Goal: Task Accomplishment & Management: Complete application form

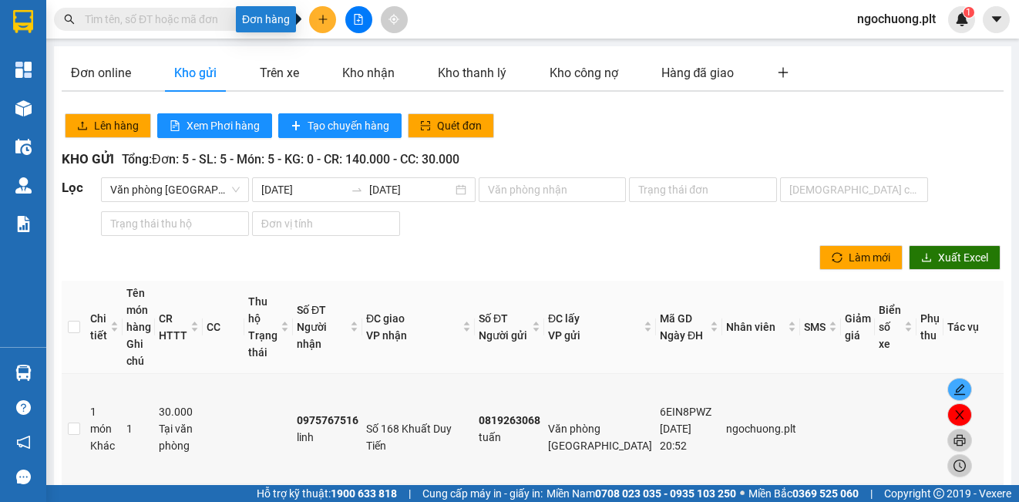
click at [325, 20] on icon "plus" at bounding box center [323, 19] width 11 height 11
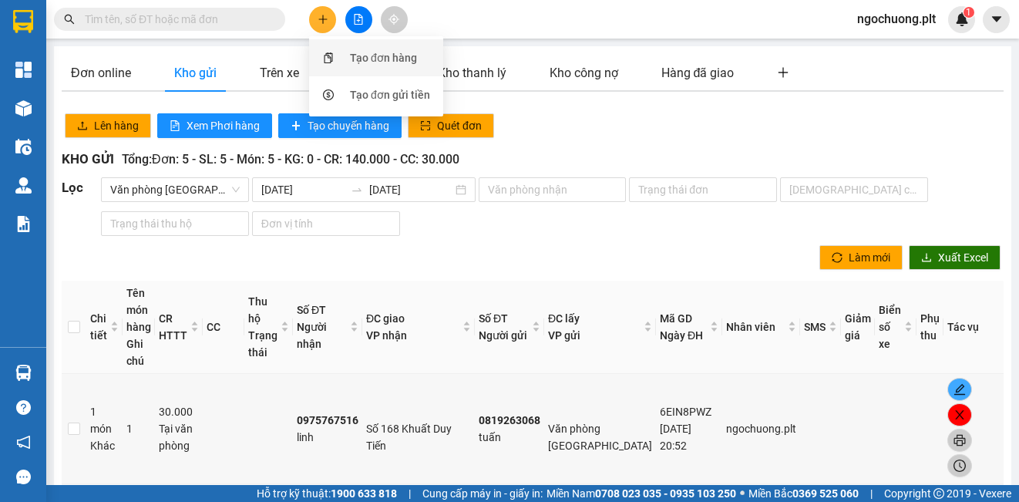
click at [370, 55] on div "Tạo đơn hàng" at bounding box center [383, 57] width 67 height 17
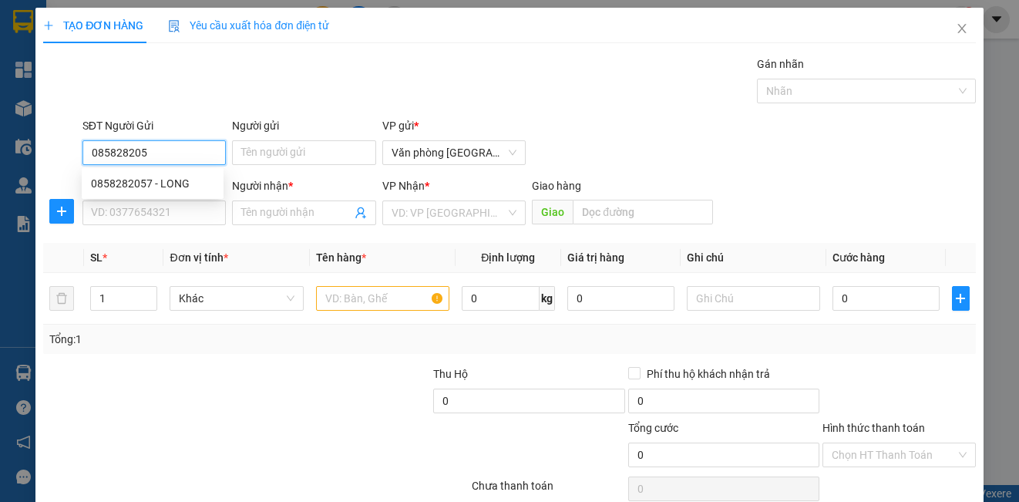
type input "0858282057"
click at [180, 182] on div "0858282057 - LONG" at bounding box center [152, 183] width 123 height 17
type input "LONG"
type input "0898077241"
type input "KHOA"
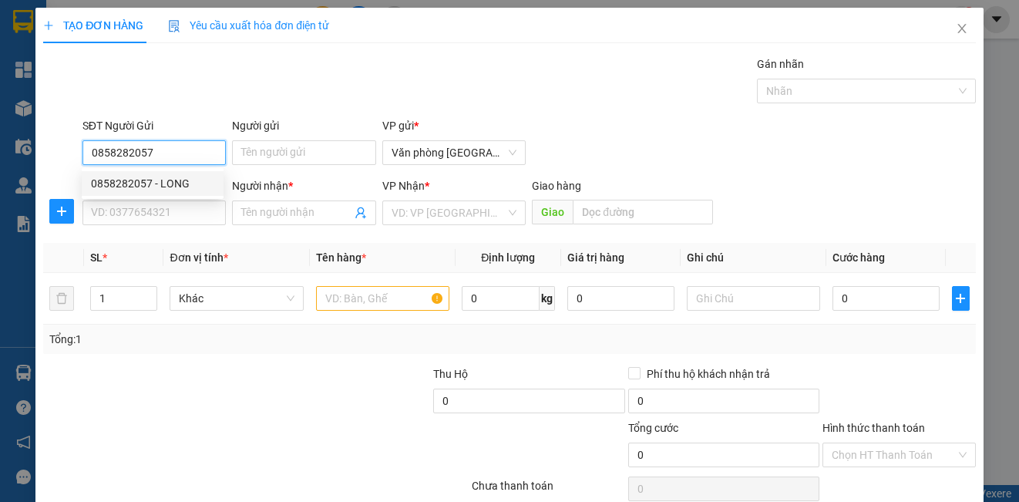
type input "UB HOÀNG MAI"
type input "40.000"
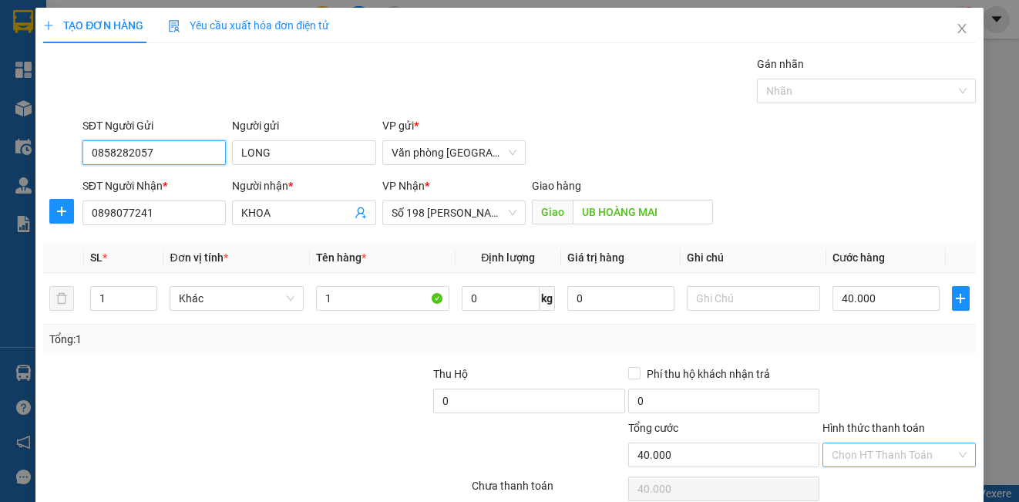
click at [957, 451] on div "Chọn HT Thanh Toán" at bounding box center [899, 454] width 153 height 25
type input "0858282057"
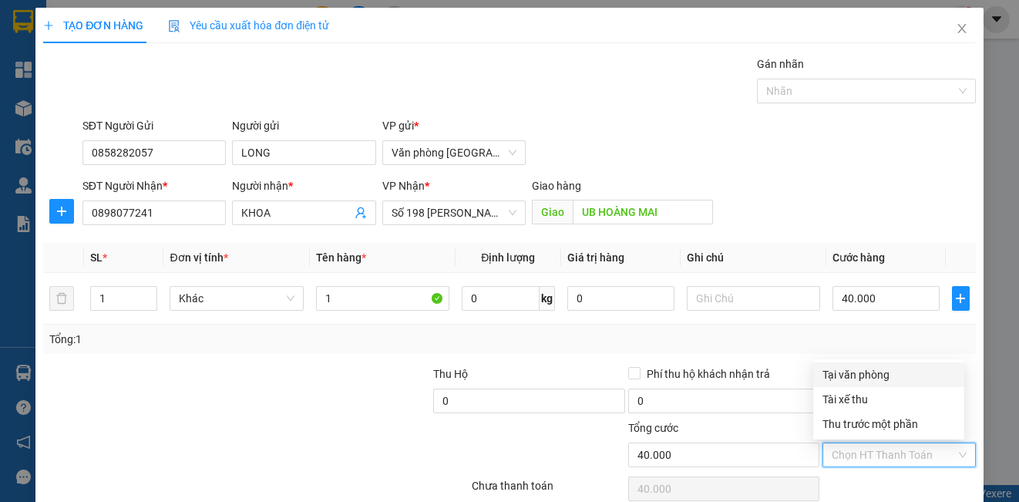
click at [864, 372] on div "Tại văn phòng" at bounding box center [889, 374] width 133 height 17
type input "0"
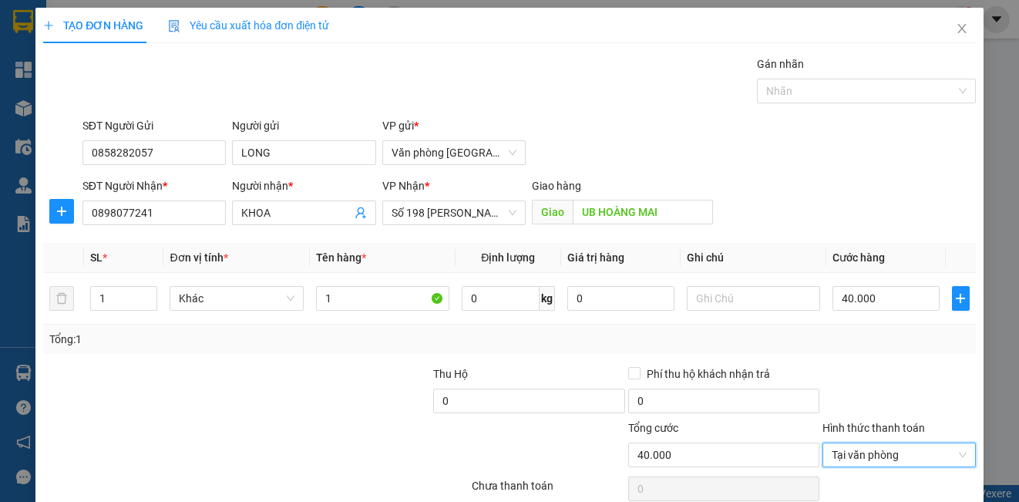
scroll to position [69, 0]
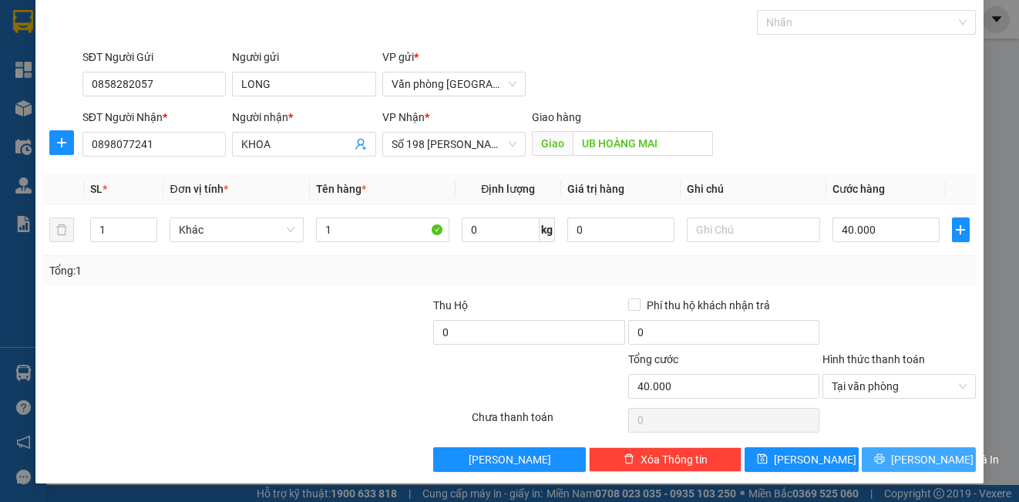
drag, startPoint x: 926, startPoint y: 455, endPoint x: 921, endPoint y: 439, distance: 16.8
click at [927, 451] on span "[PERSON_NAME] và In" at bounding box center [945, 459] width 108 height 17
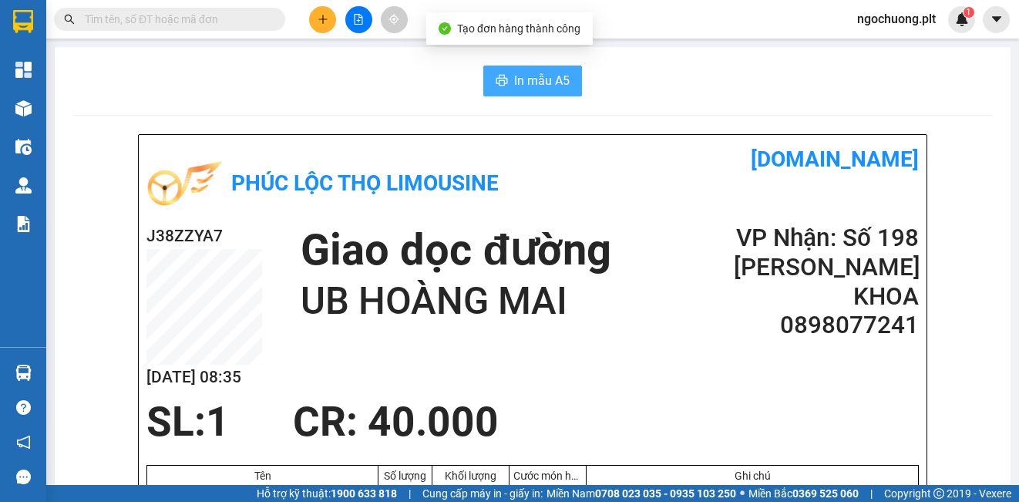
click at [520, 87] on span "In mẫu A5" at bounding box center [542, 80] width 56 height 19
